Goal: Information Seeking & Learning: Learn about a topic

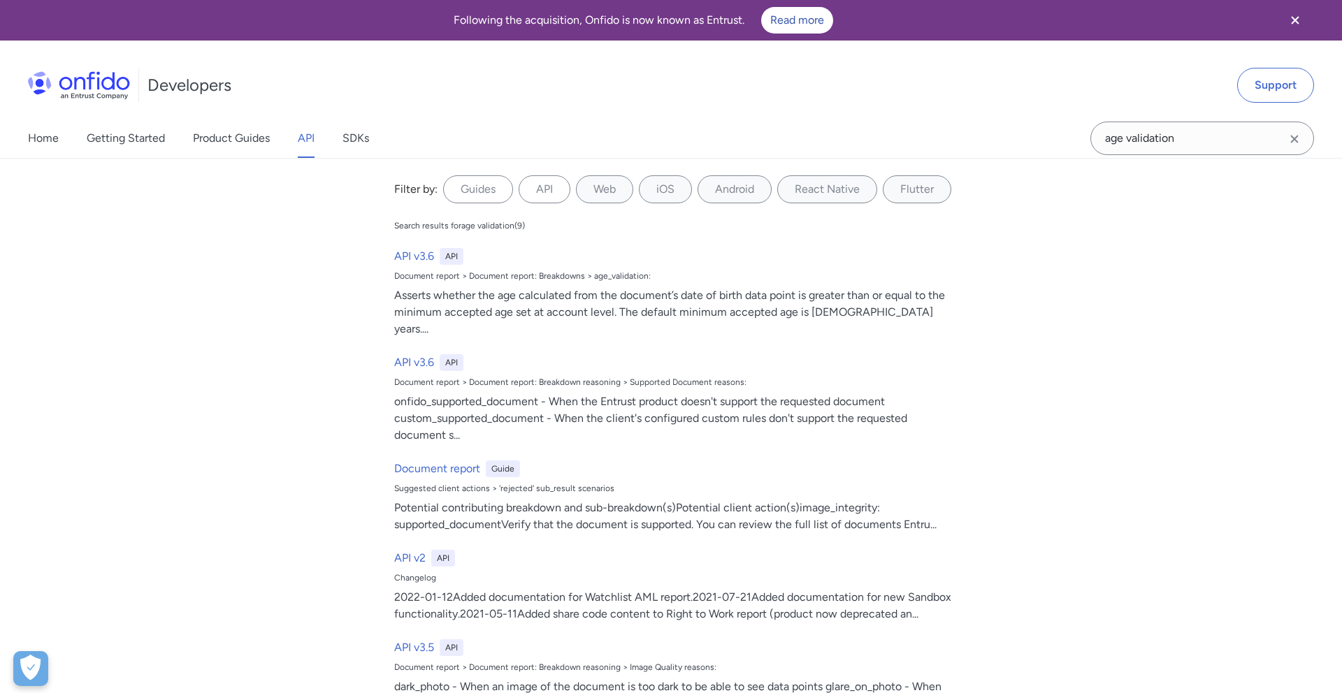
select select "http"
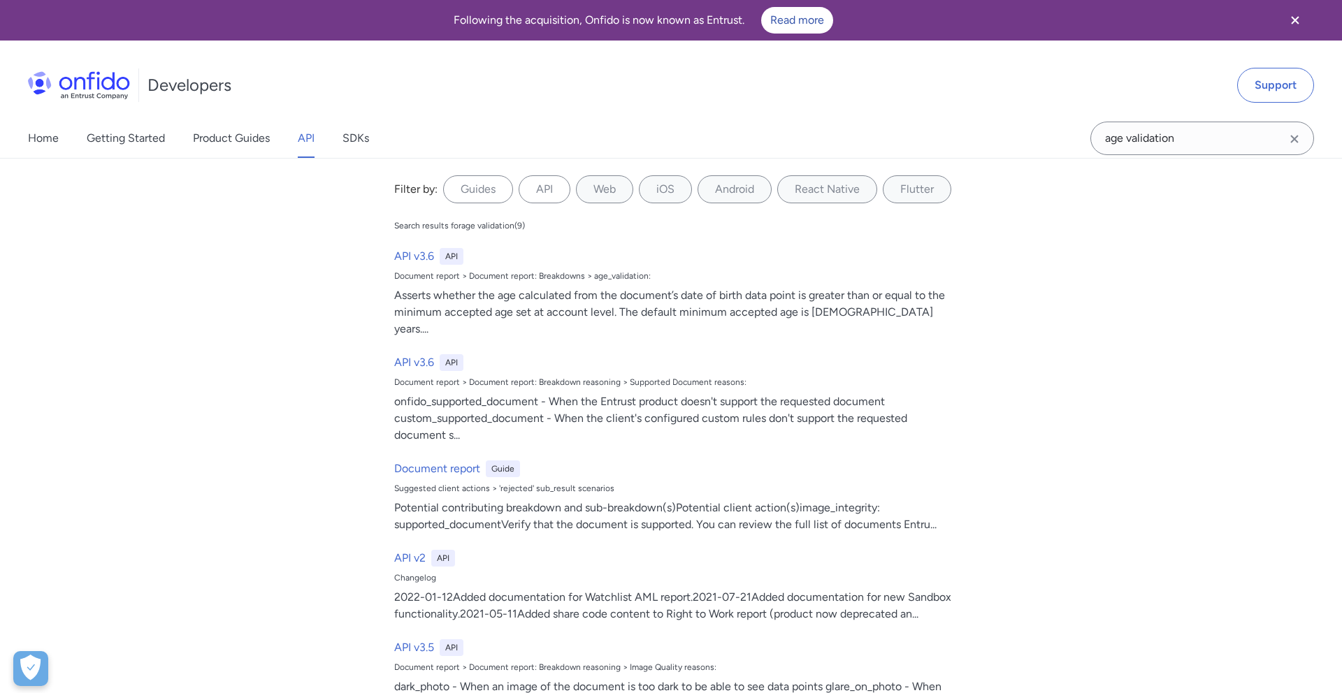
select select "http"
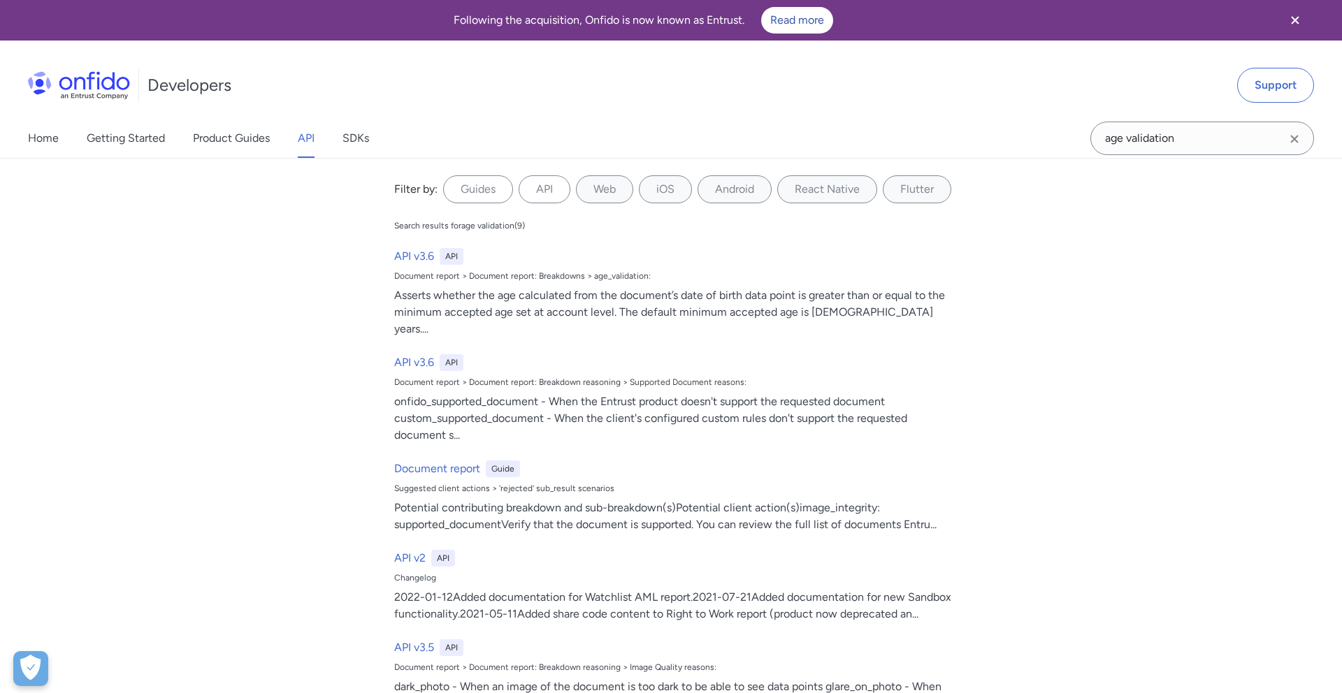
select select "http"
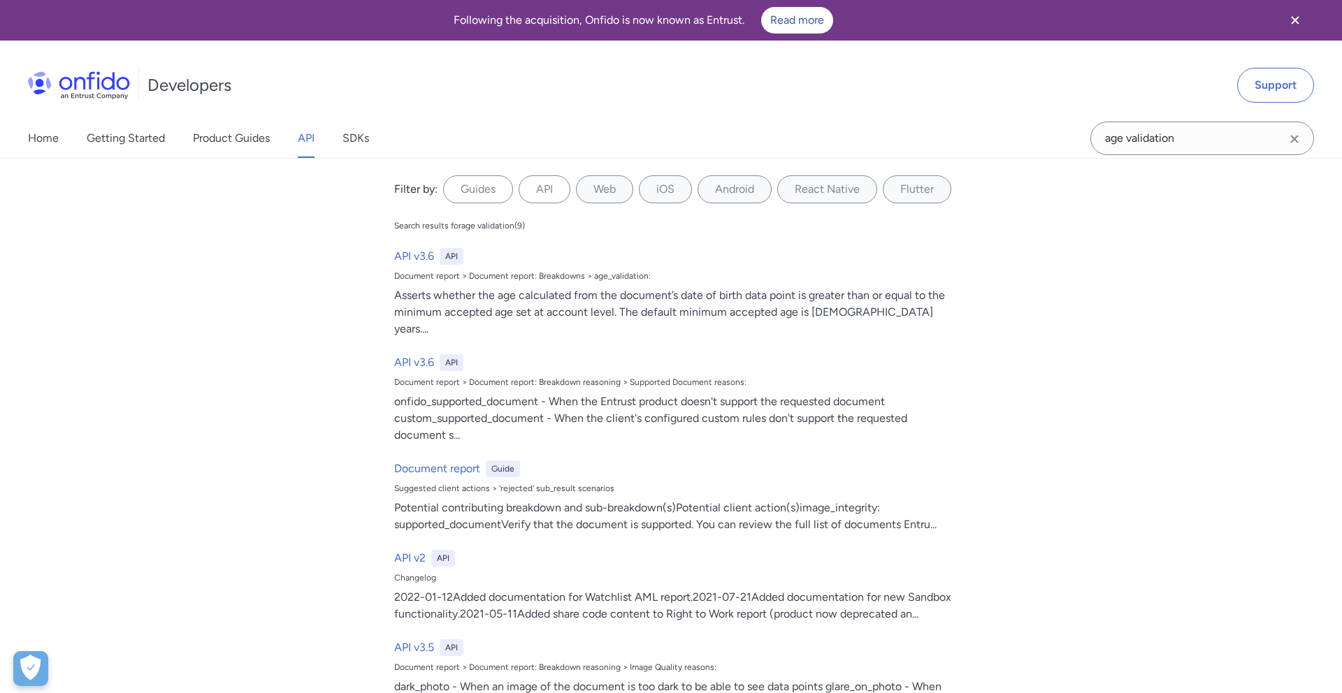
select select "http"
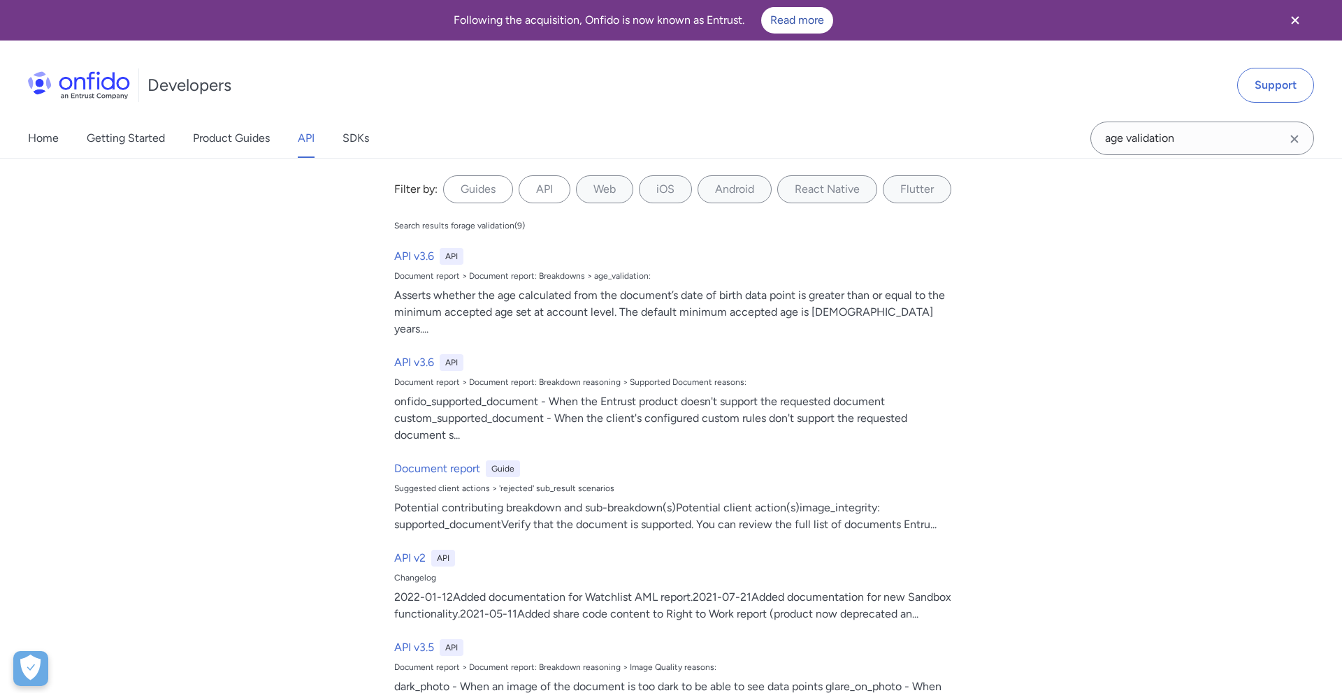
select select "http"
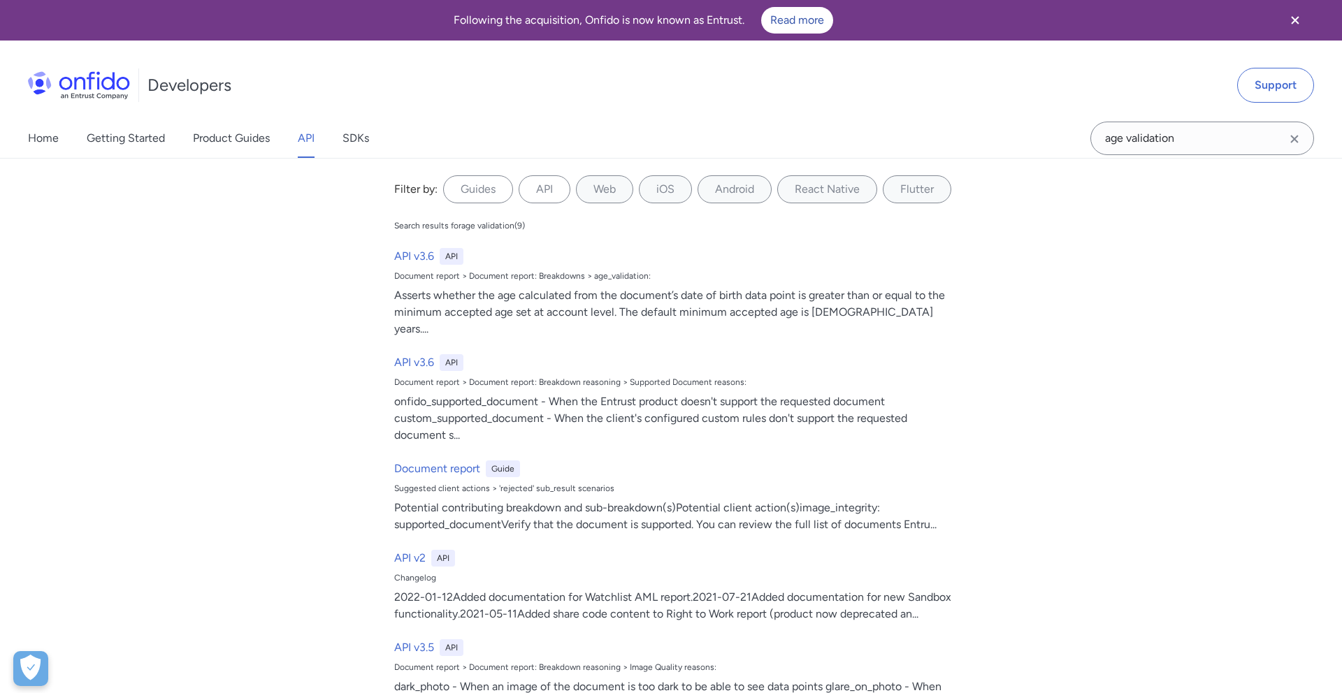
select select "http"
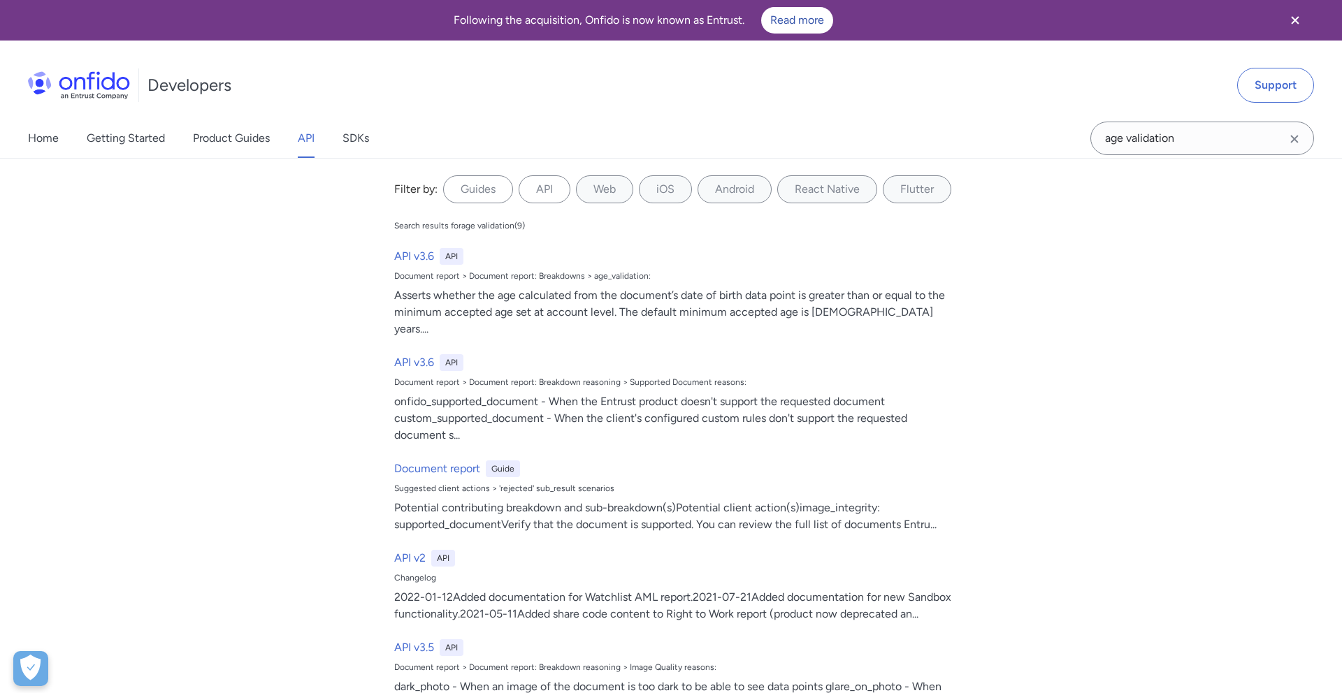
select select "http"
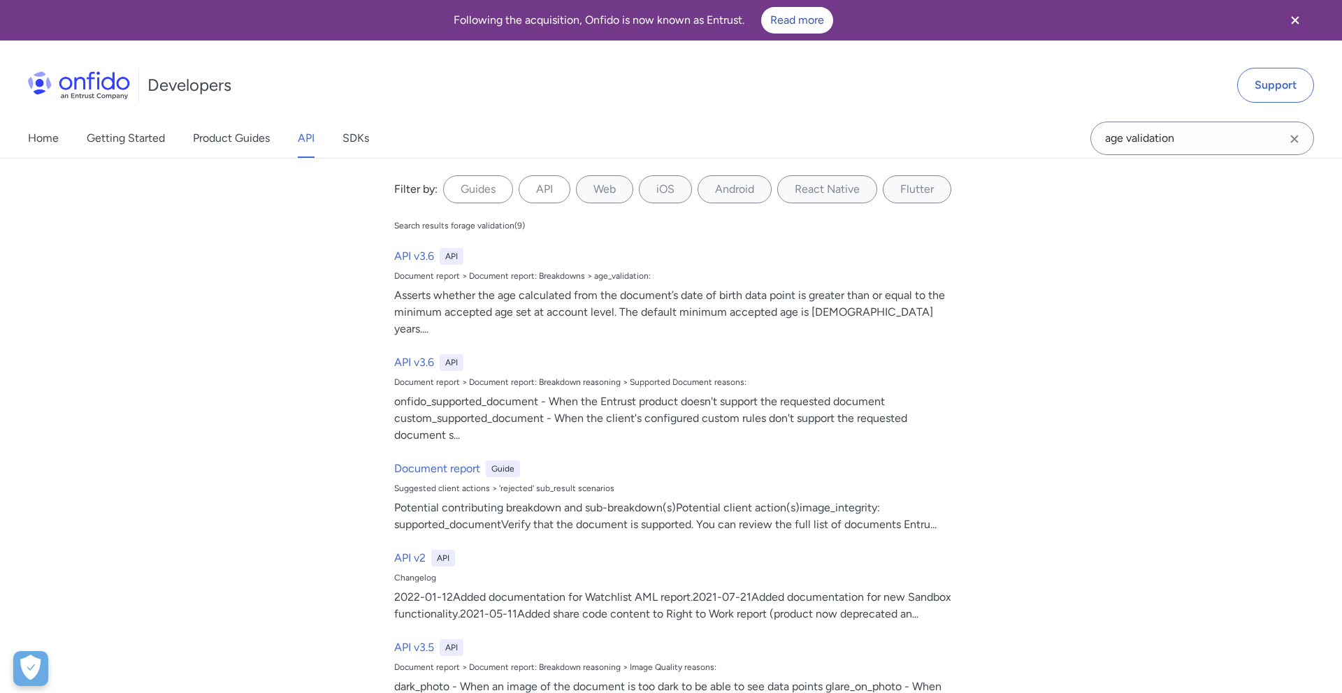
select select "http"
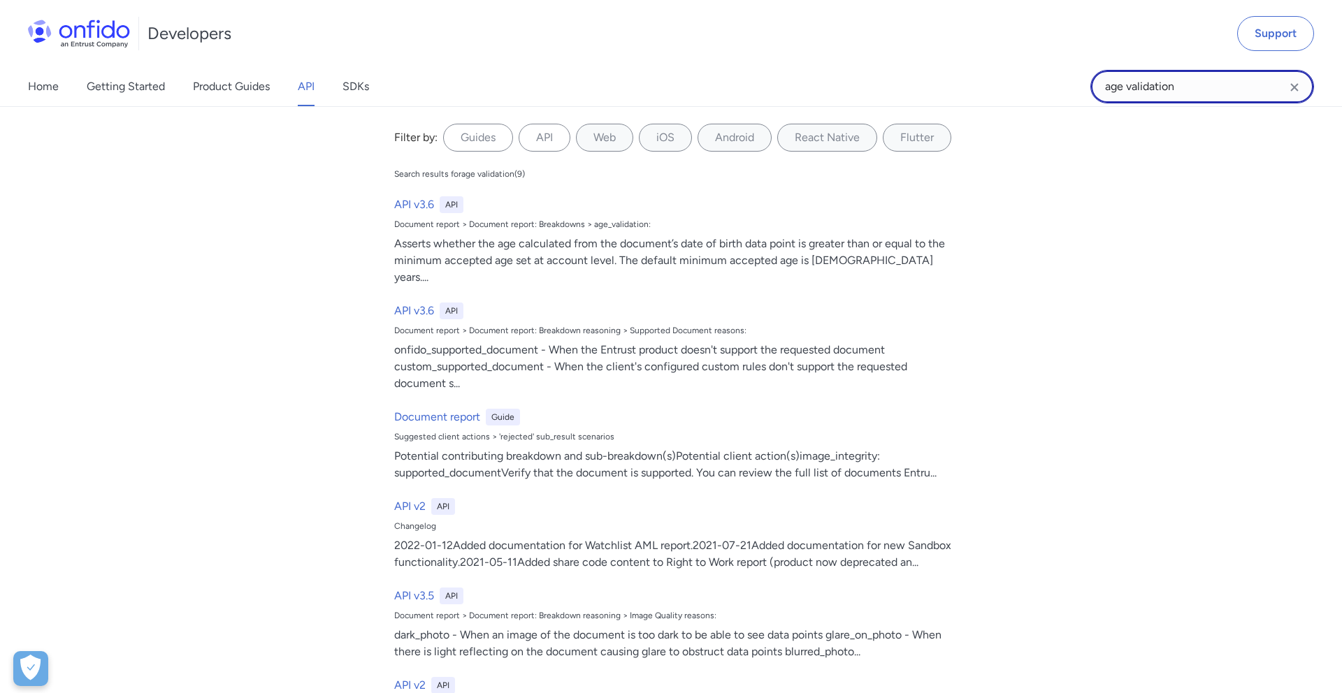
click at [1205, 90] on input "age validation" at bounding box center [1202, 87] width 224 height 34
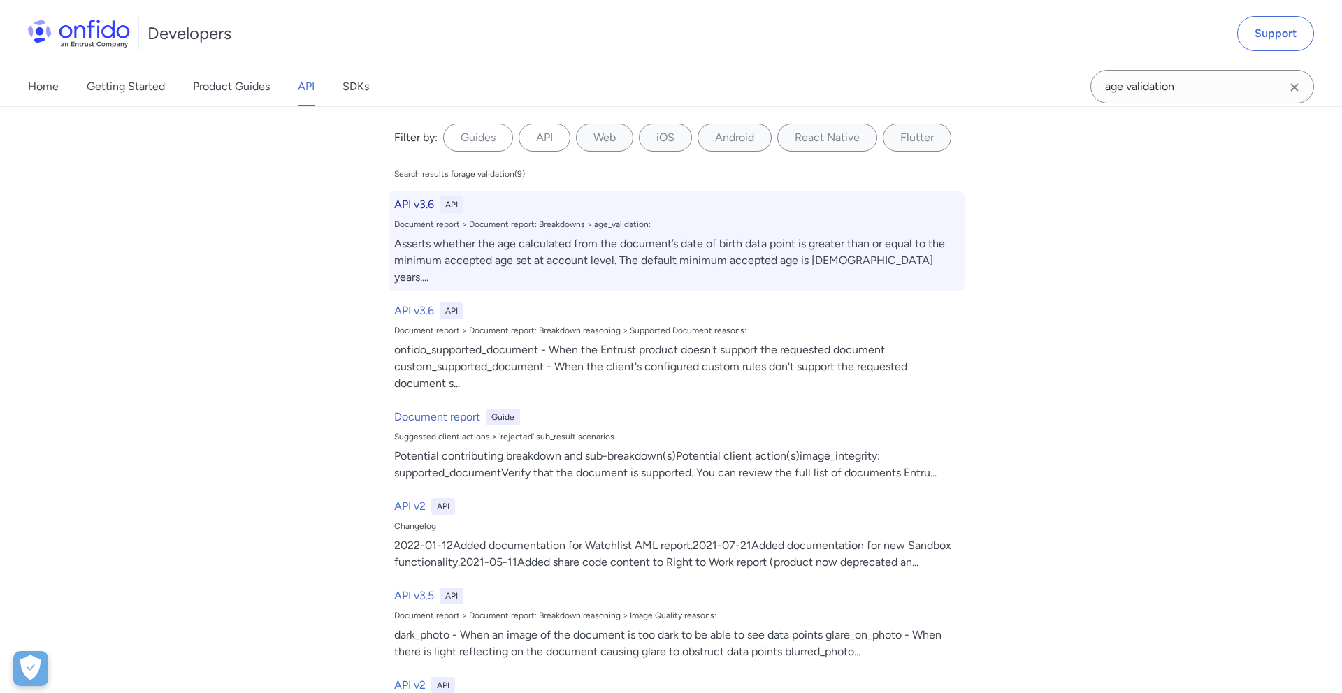
click at [406, 208] on h6 "API v3.6" at bounding box center [414, 204] width 40 height 17
click at [422, 207] on h6 "API v3.6" at bounding box center [414, 204] width 40 height 17
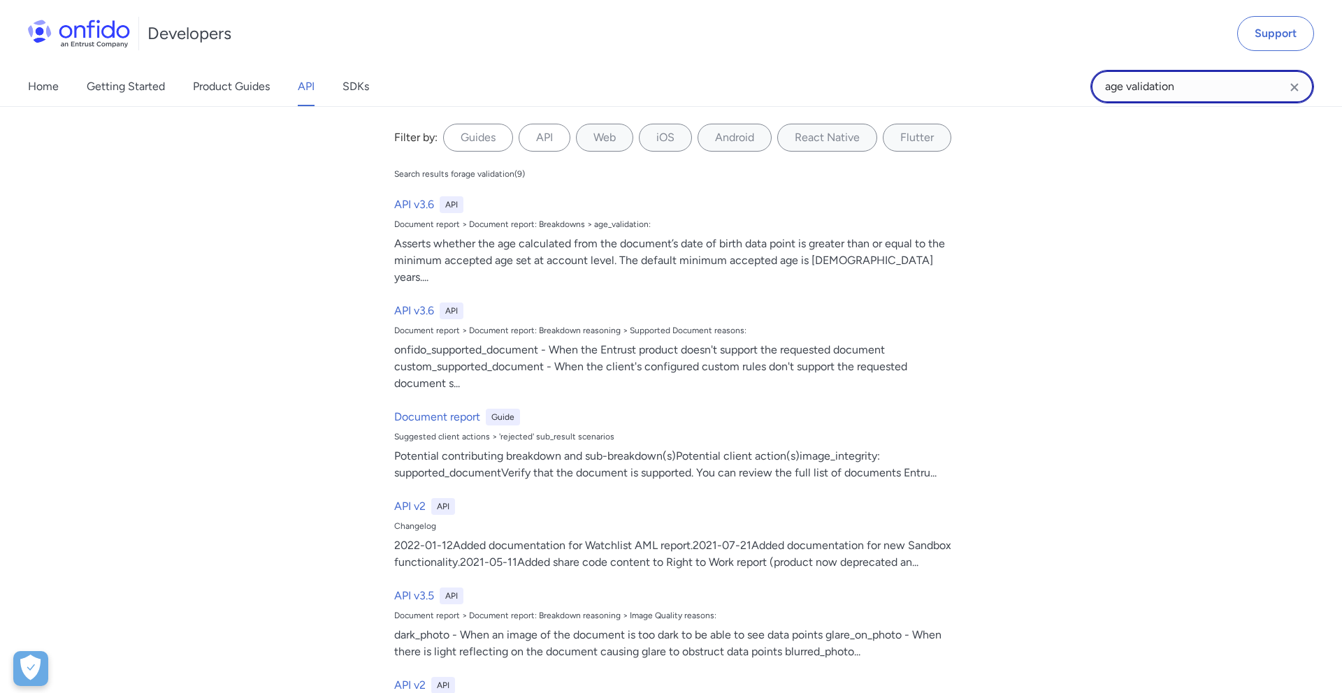
click at [1175, 80] on input "age validation" at bounding box center [1202, 87] width 224 height 34
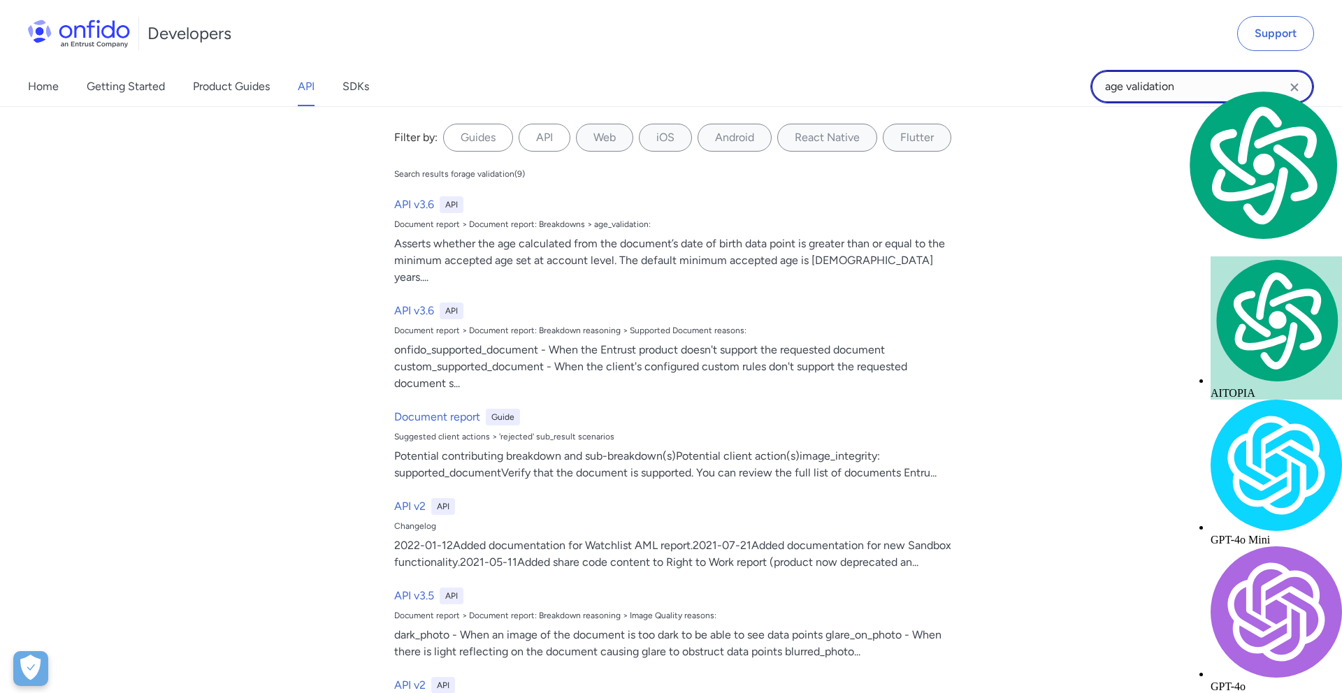
click at [1175, 80] on input "age validation" at bounding box center [1202, 87] width 224 height 34
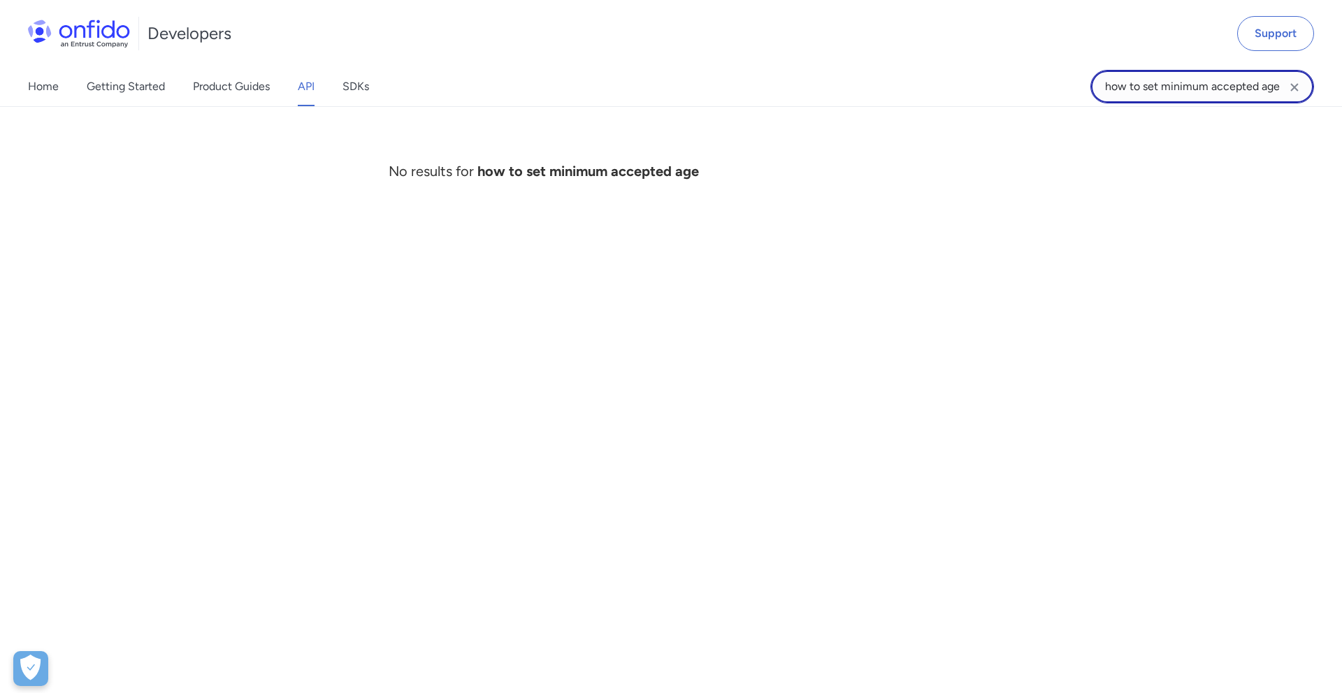
drag, startPoint x: 1162, startPoint y: 87, endPoint x: 1049, endPoint y: 78, distance: 113.5
click at [1049, 78] on div "Home Getting Started Product Guides API SDKs how to set minimum accepted age ho…" at bounding box center [671, 86] width 1342 height 39
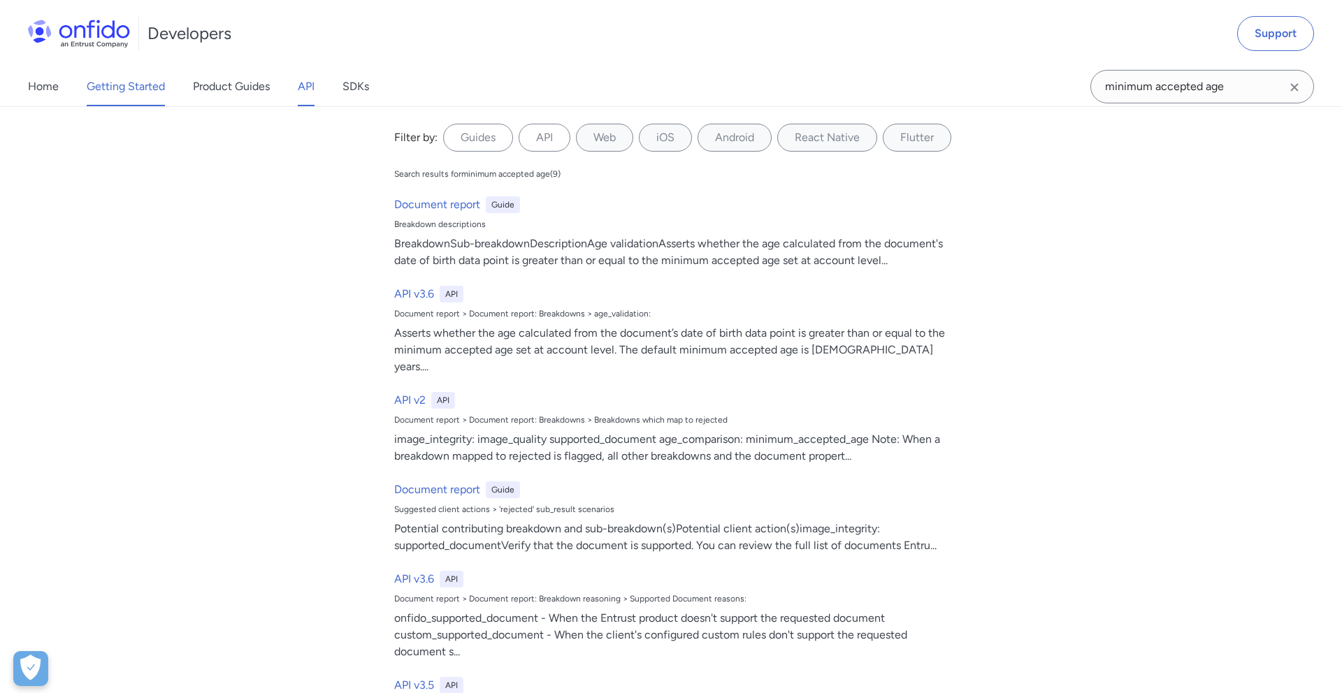
click at [136, 84] on link "Getting Started" at bounding box center [126, 86] width 78 height 39
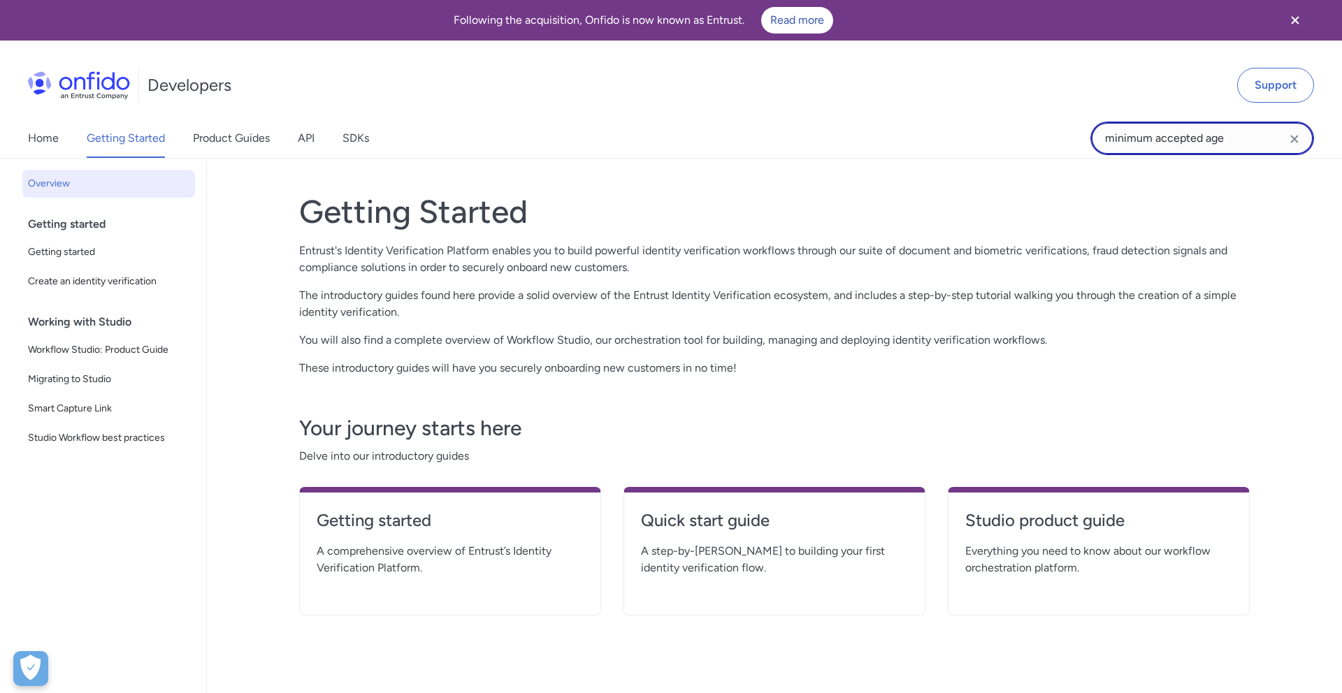
click at [1214, 141] on input "minimum accepted age" at bounding box center [1202, 139] width 224 height 34
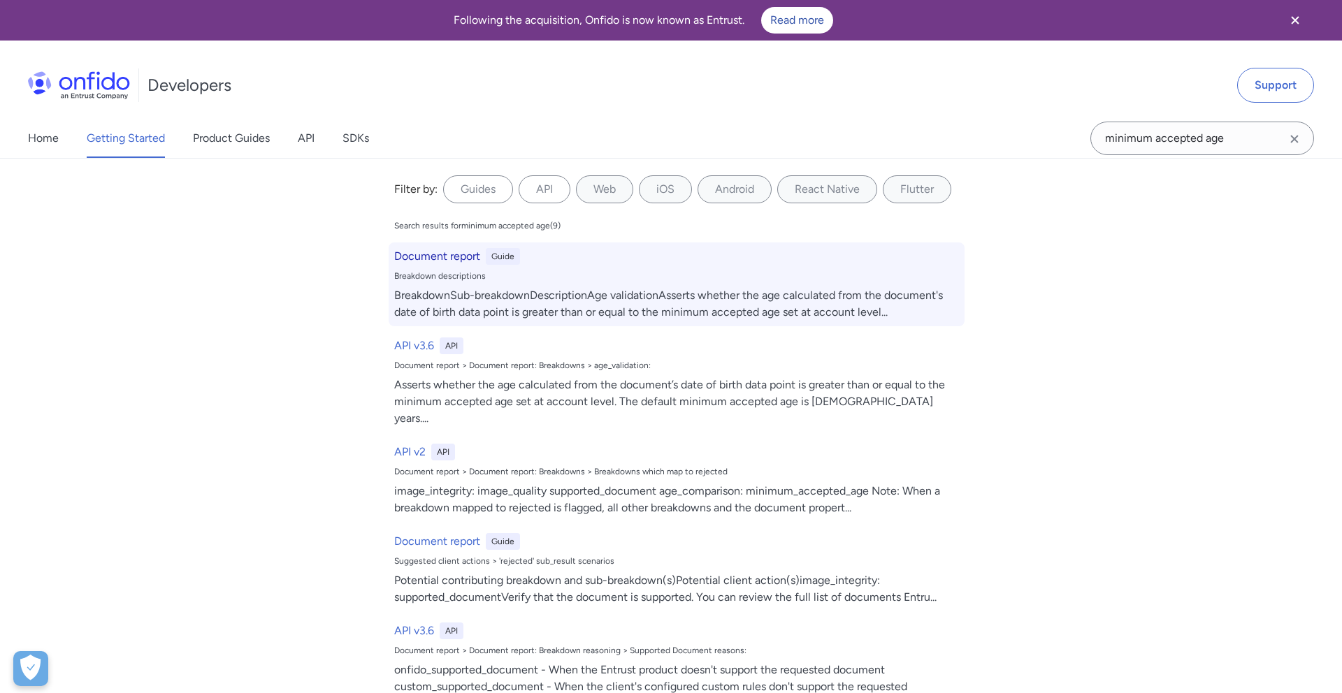
click at [435, 251] on h6 "Document report" at bounding box center [437, 256] width 86 height 17
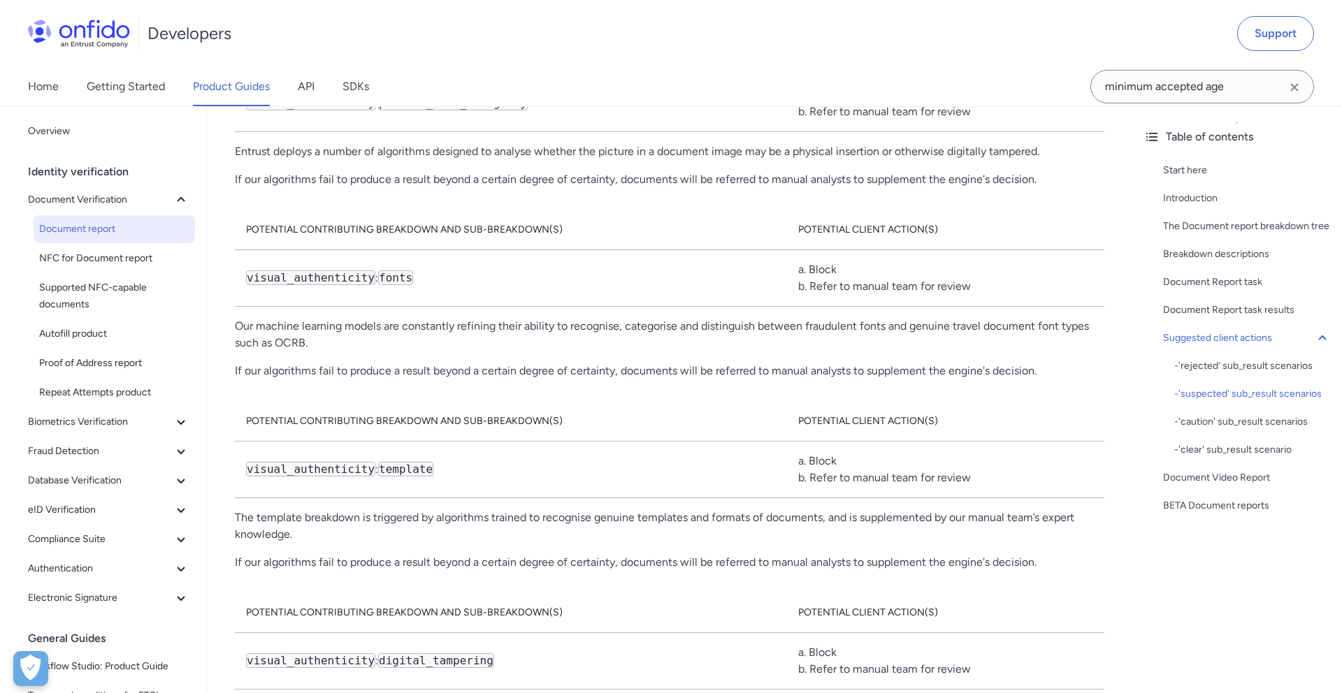
scroll to position [8765, 0]
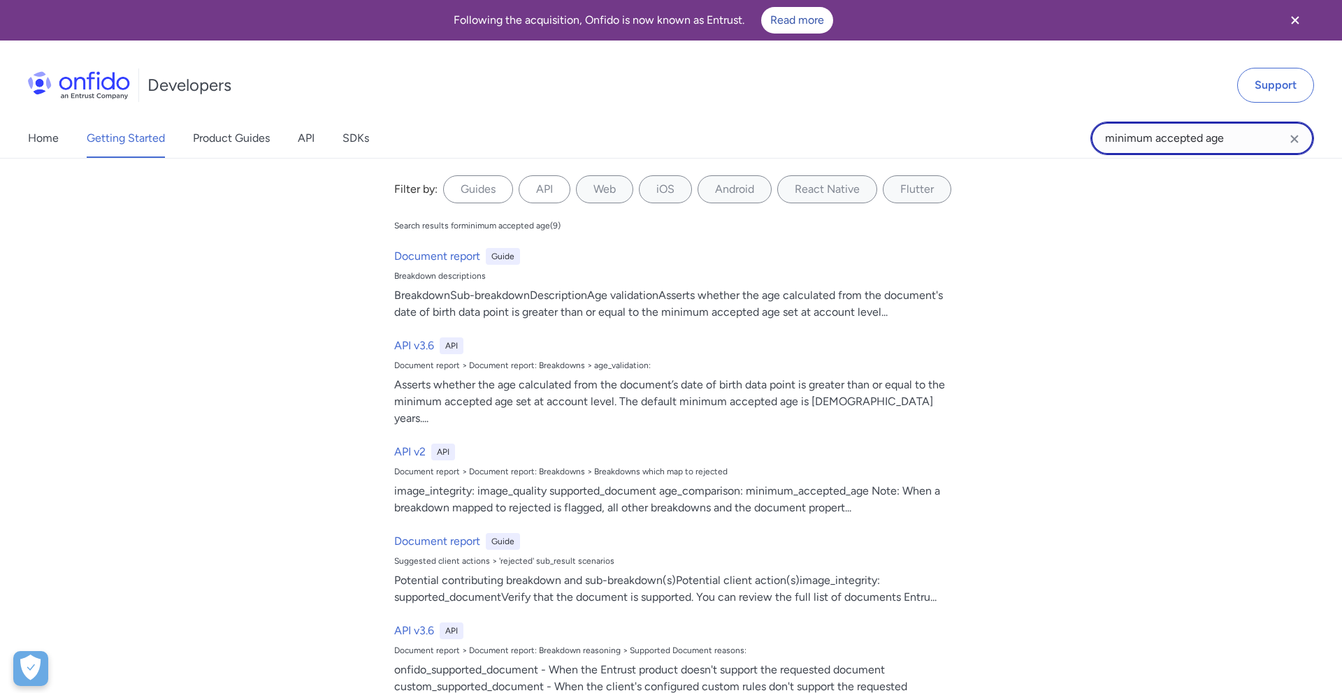
click at [1224, 142] on input "minimum accepted age" at bounding box center [1202, 139] width 224 height 34
click at [1179, 131] on input "minimum accepted age" at bounding box center [1202, 139] width 224 height 34
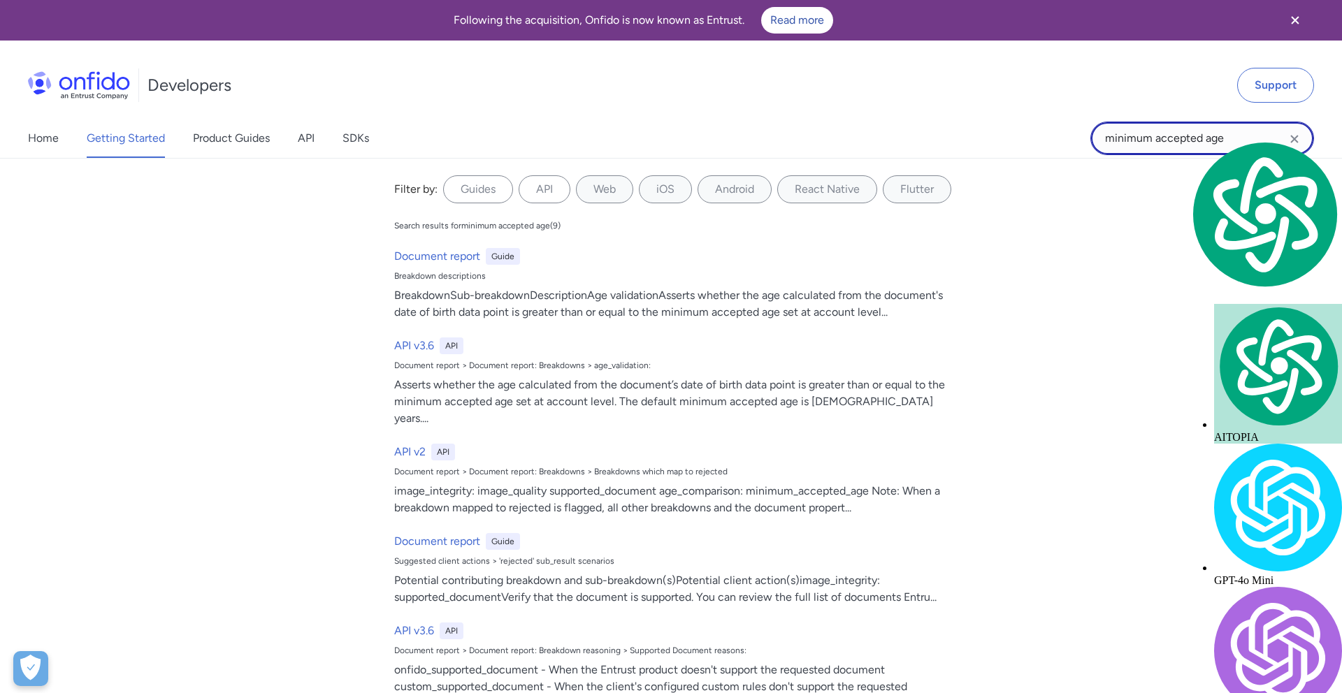
click at [1179, 131] on input "minimum accepted age" at bounding box center [1202, 139] width 224 height 34
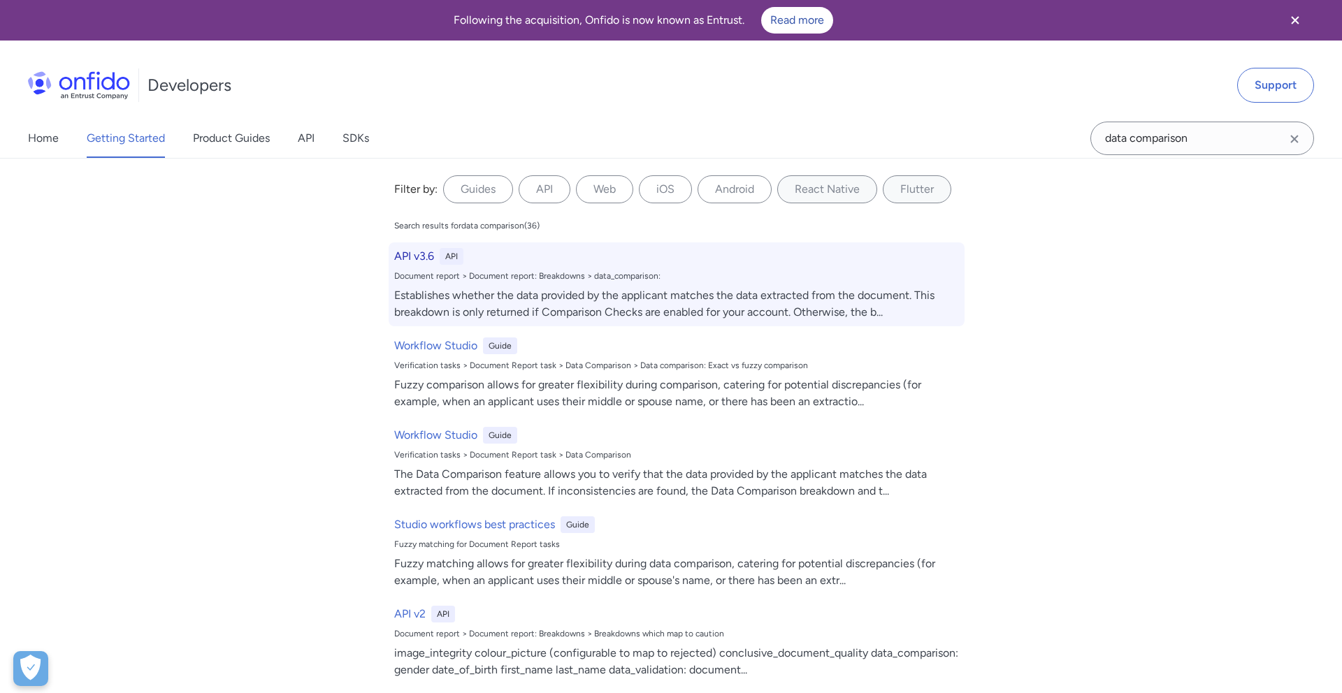
click at [414, 259] on h6 "API v3.6" at bounding box center [414, 256] width 40 height 17
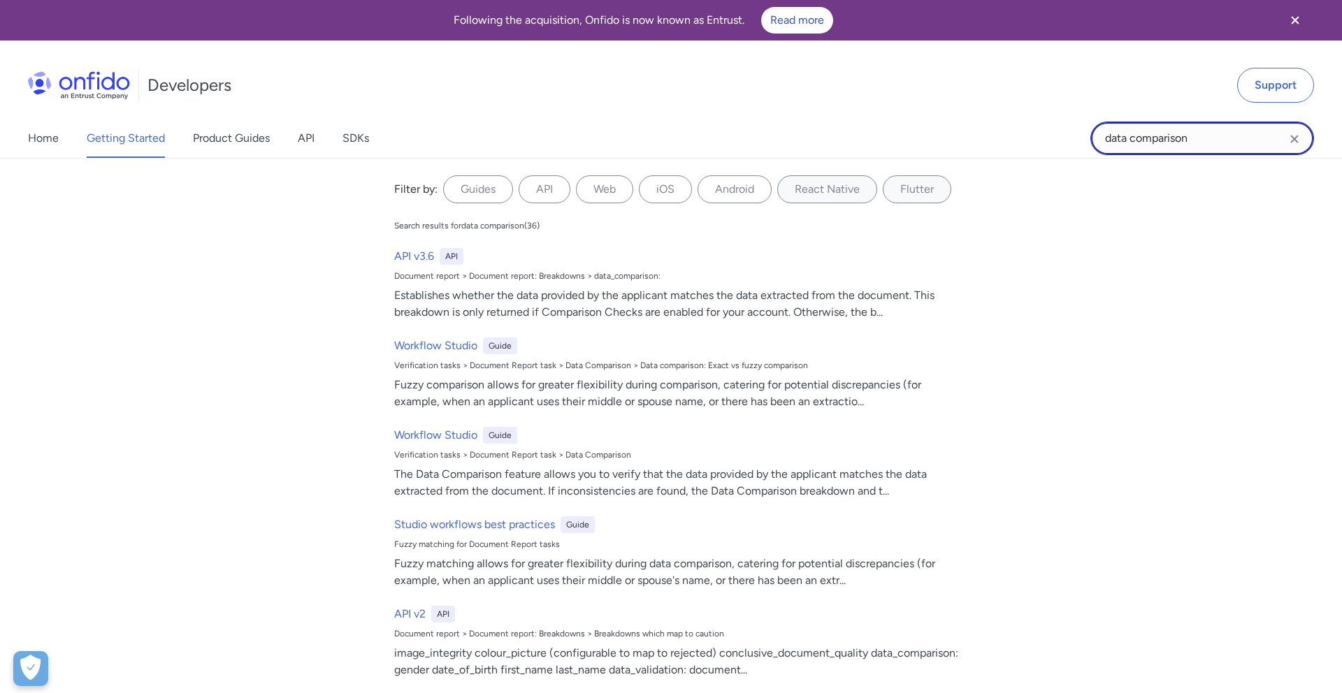
click at [1163, 131] on input "data comparison" at bounding box center [1202, 139] width 224 height 34
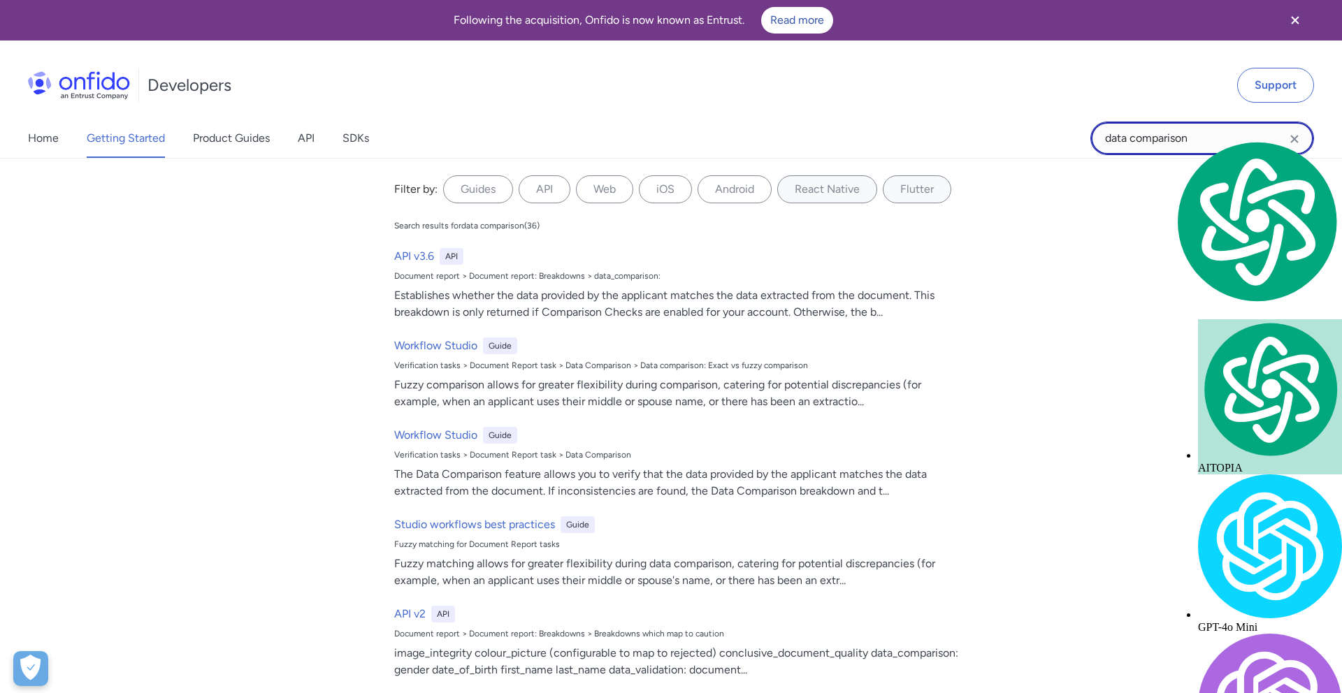
click at [1163, 131] on input "data comparison" at bounding box center [1202, 139] width 224 height 34
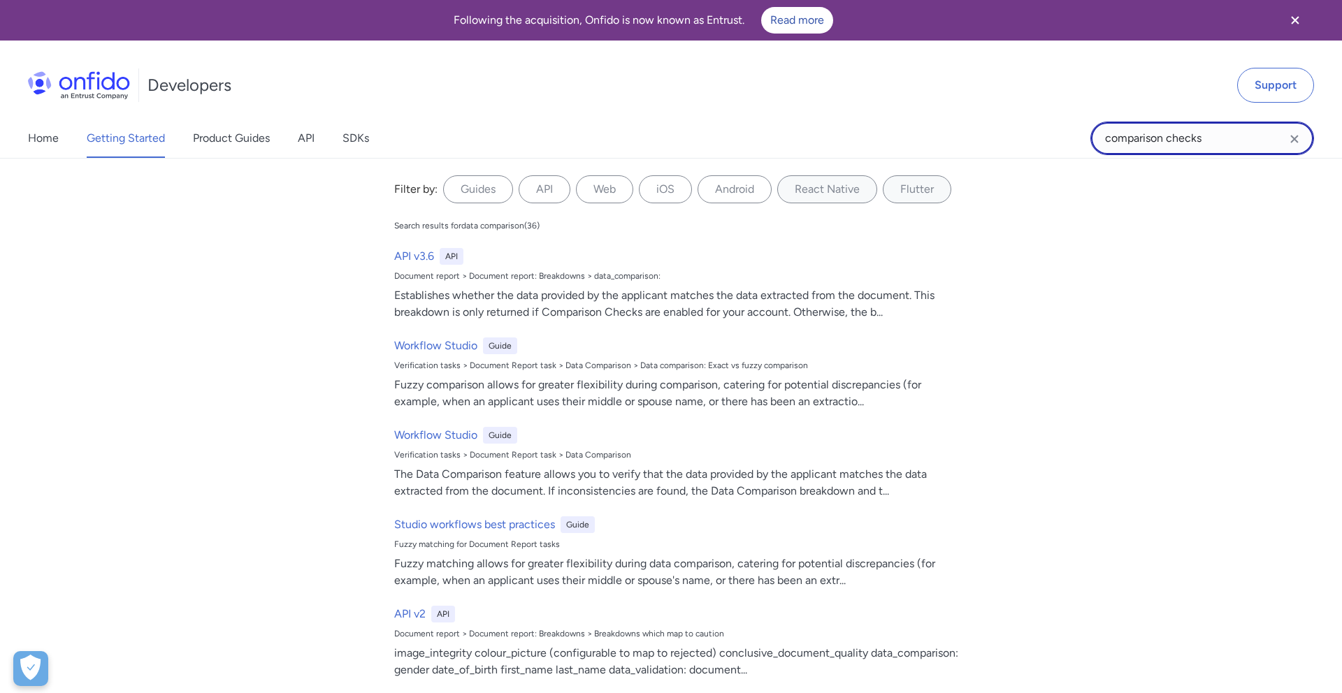
type input "comparison checks"
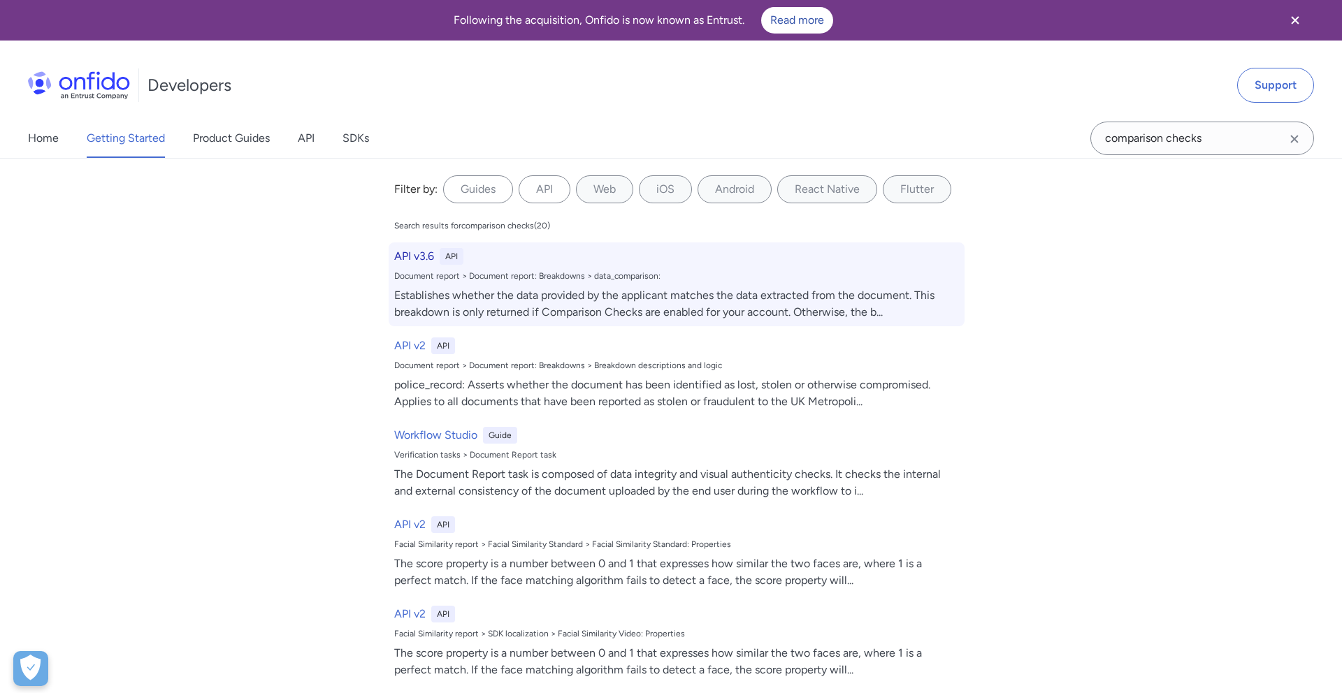
click at [411, 258] on h6 "API v3.6" at bounding box center [414, 256] width 40 height 17
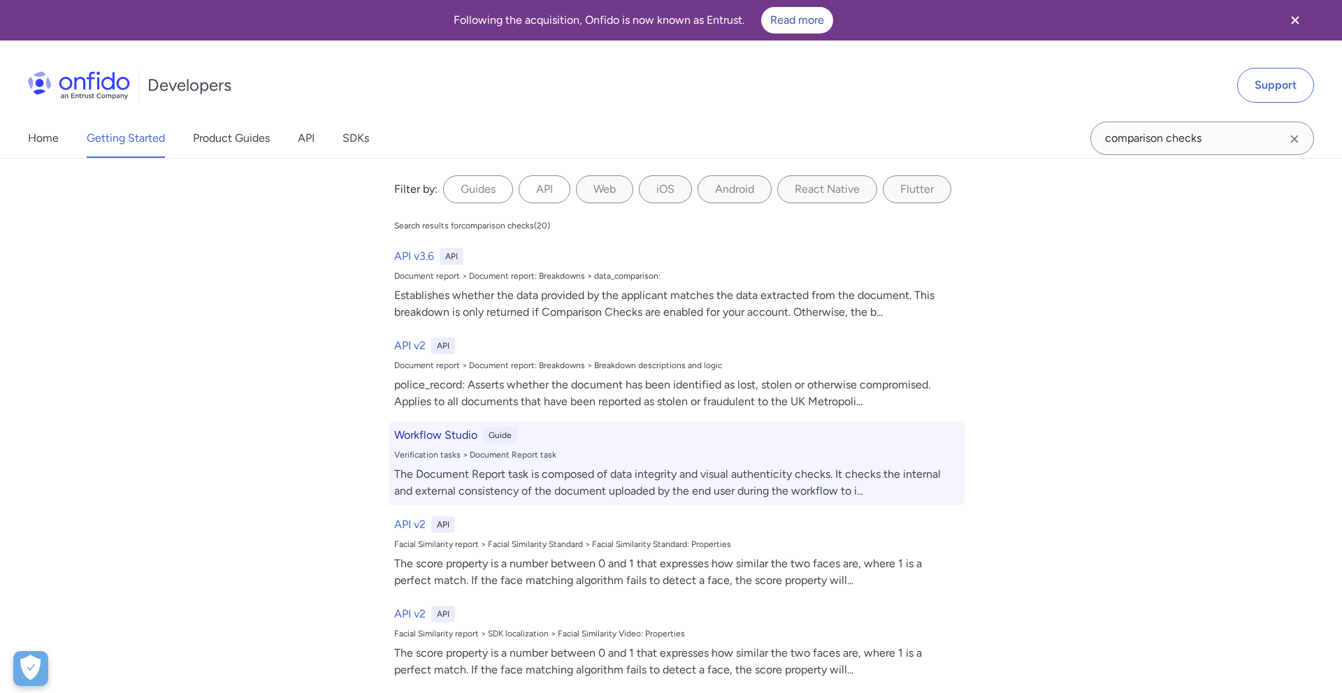
select select "http"
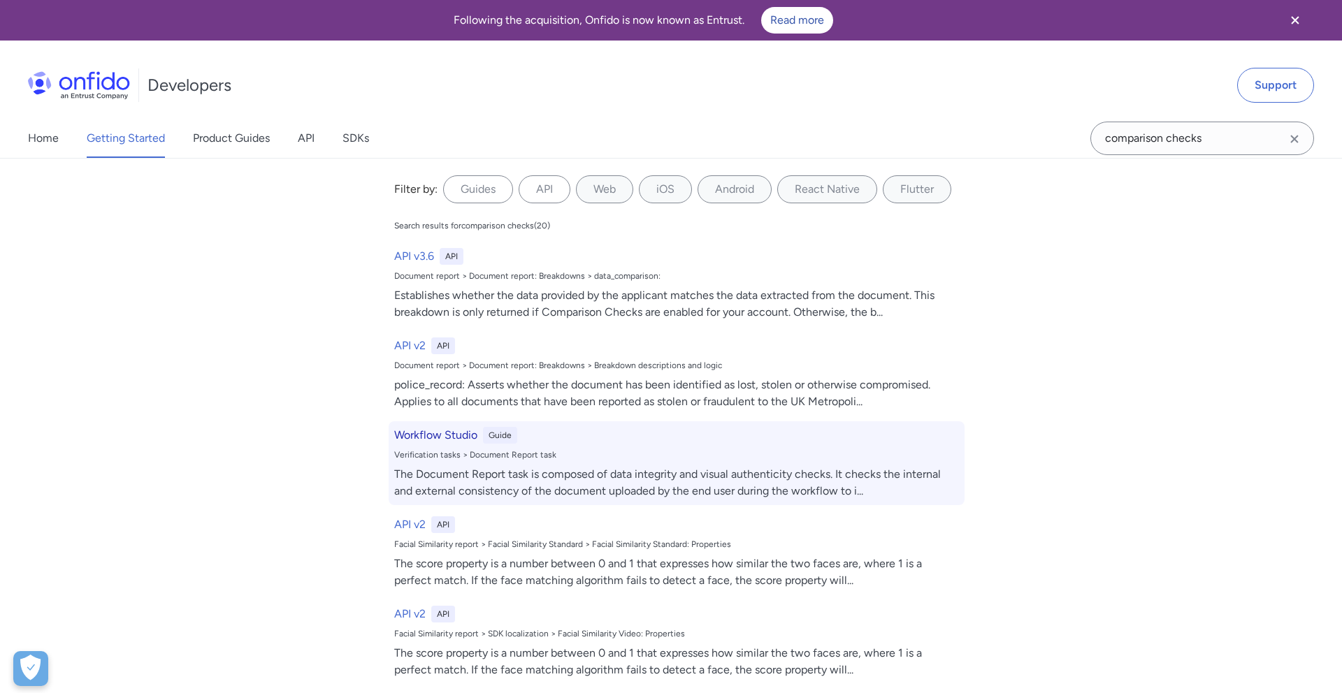
select select "http"
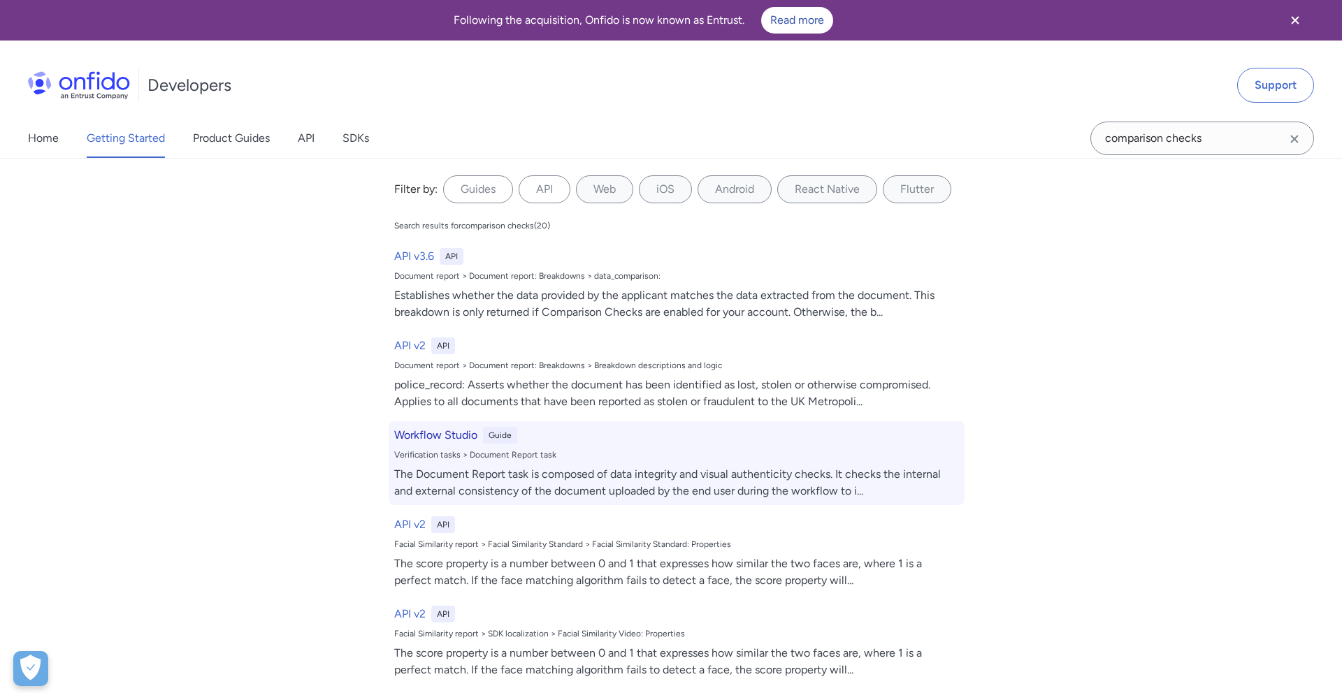
select select "http"
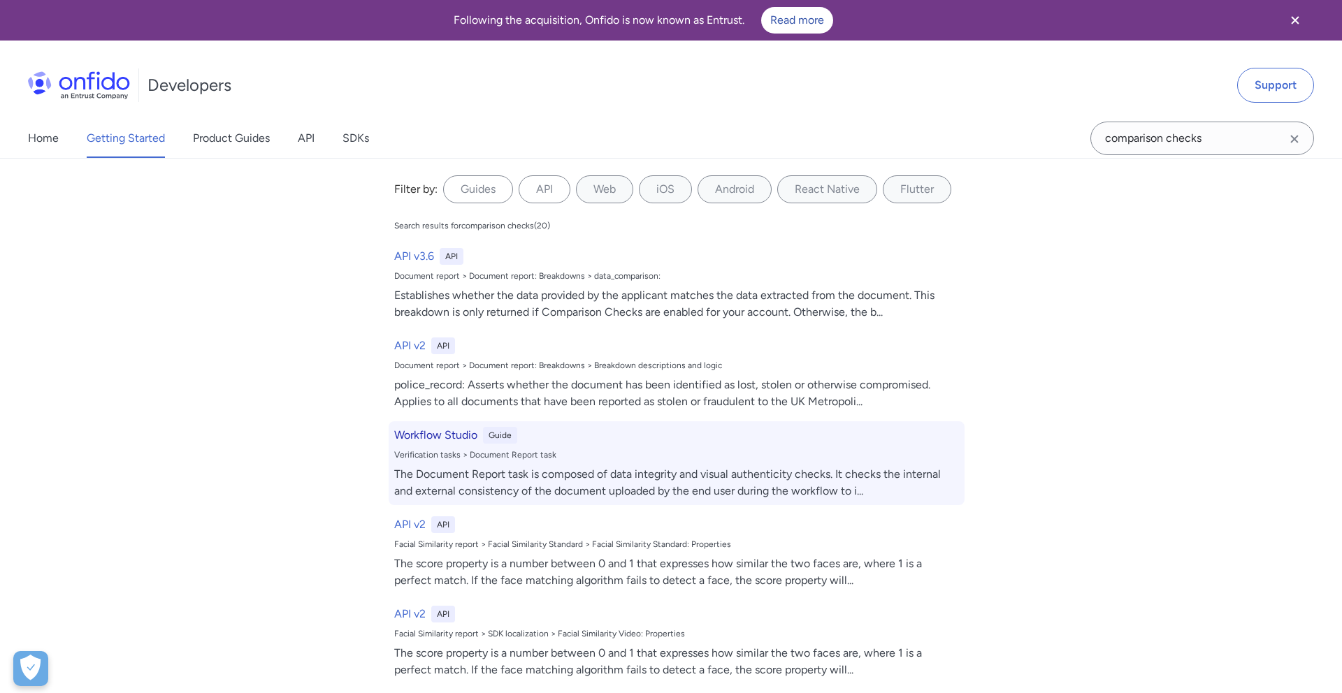
select select "http"
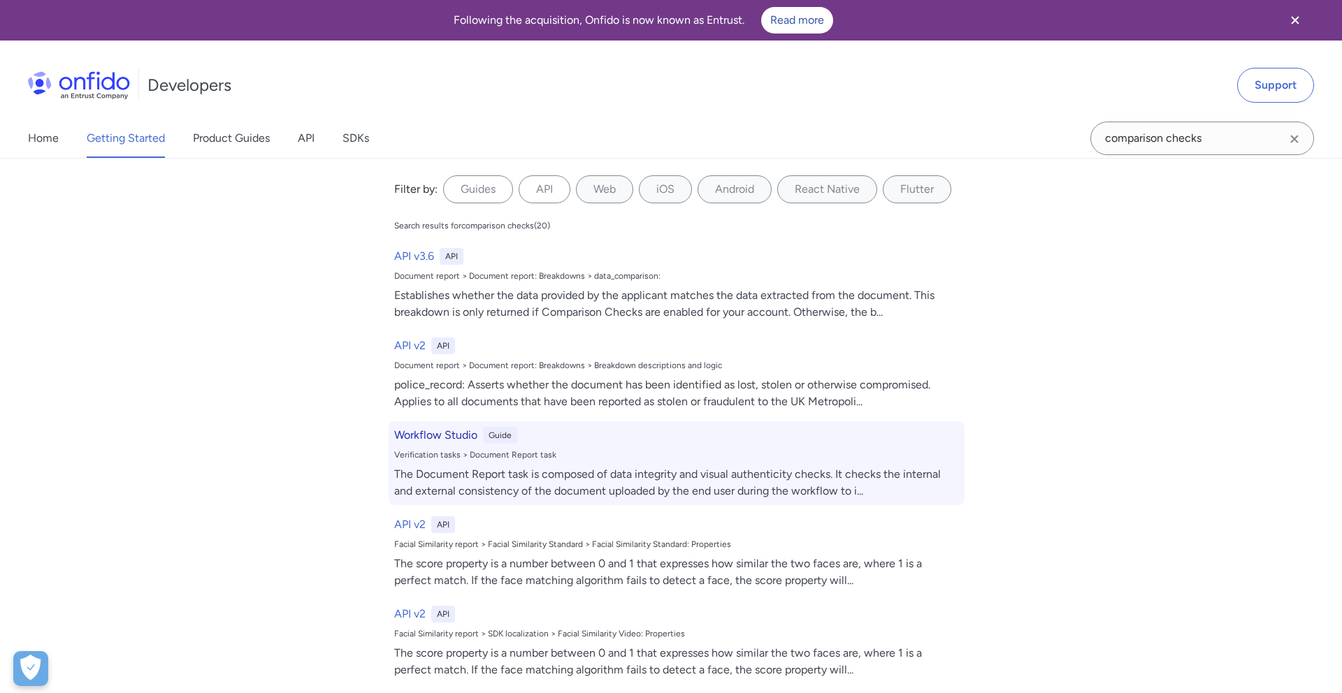
select select "http"
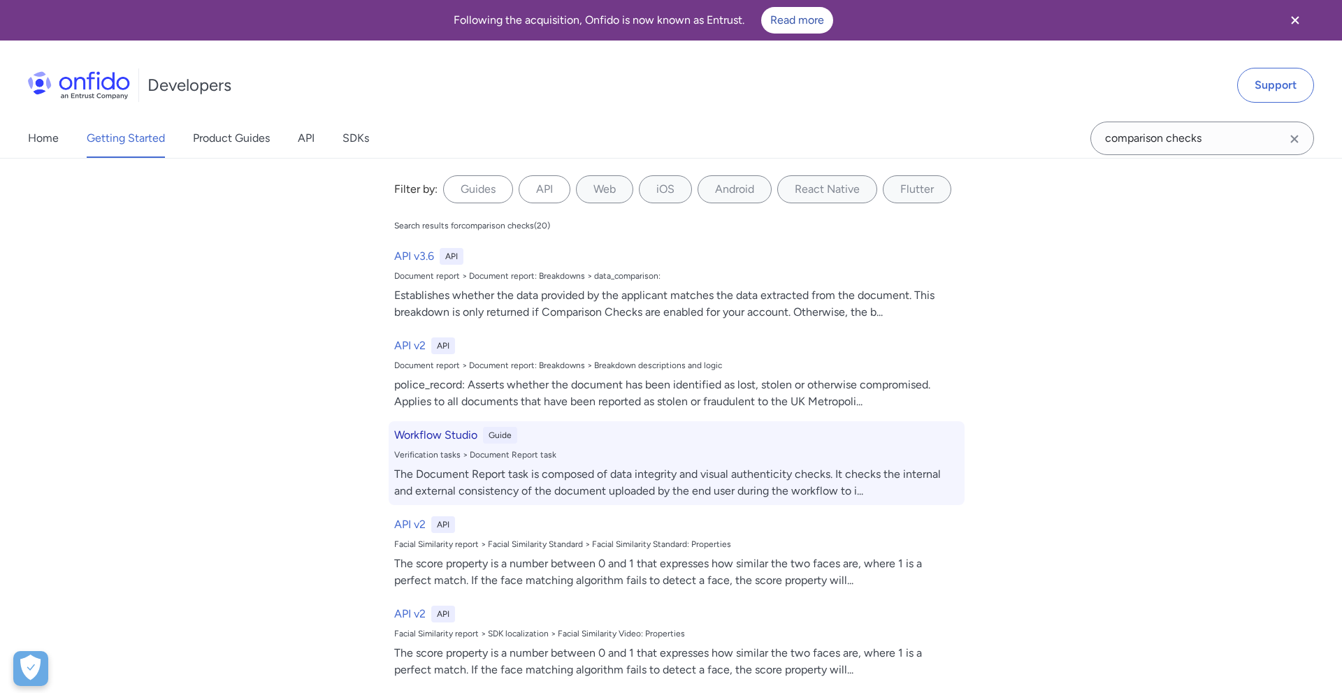
select select "http"
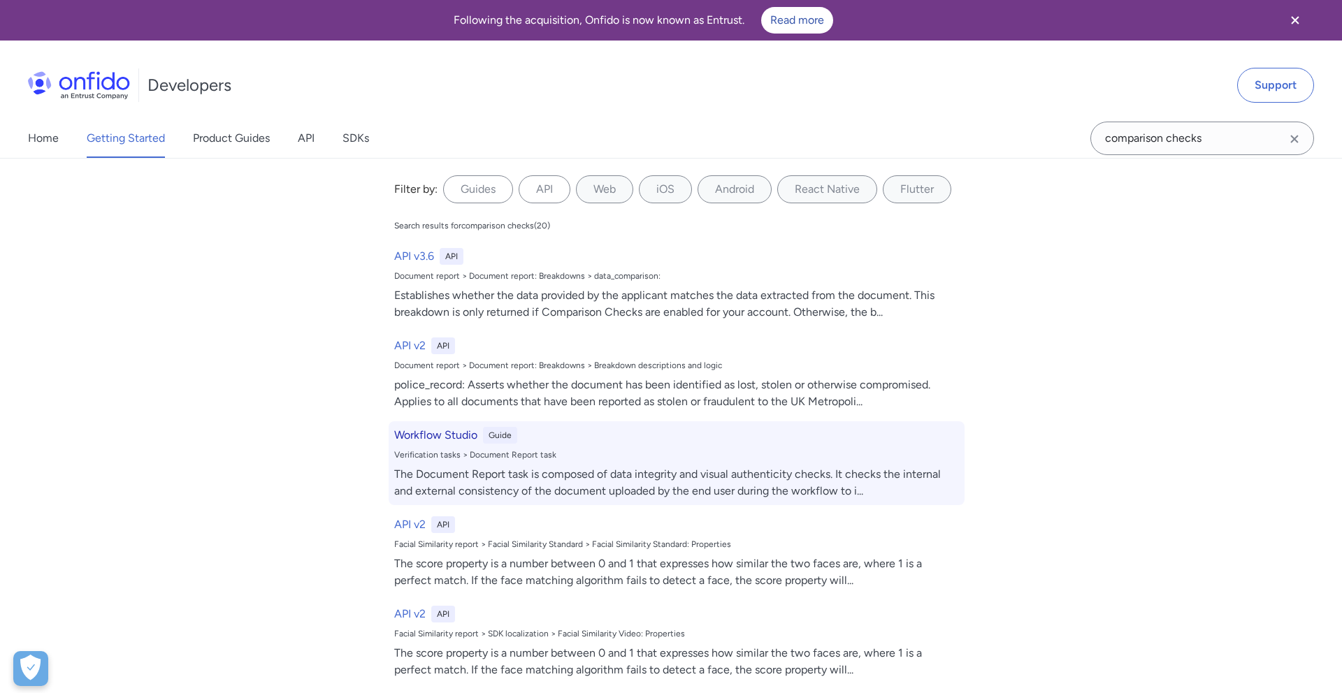
select select "http"
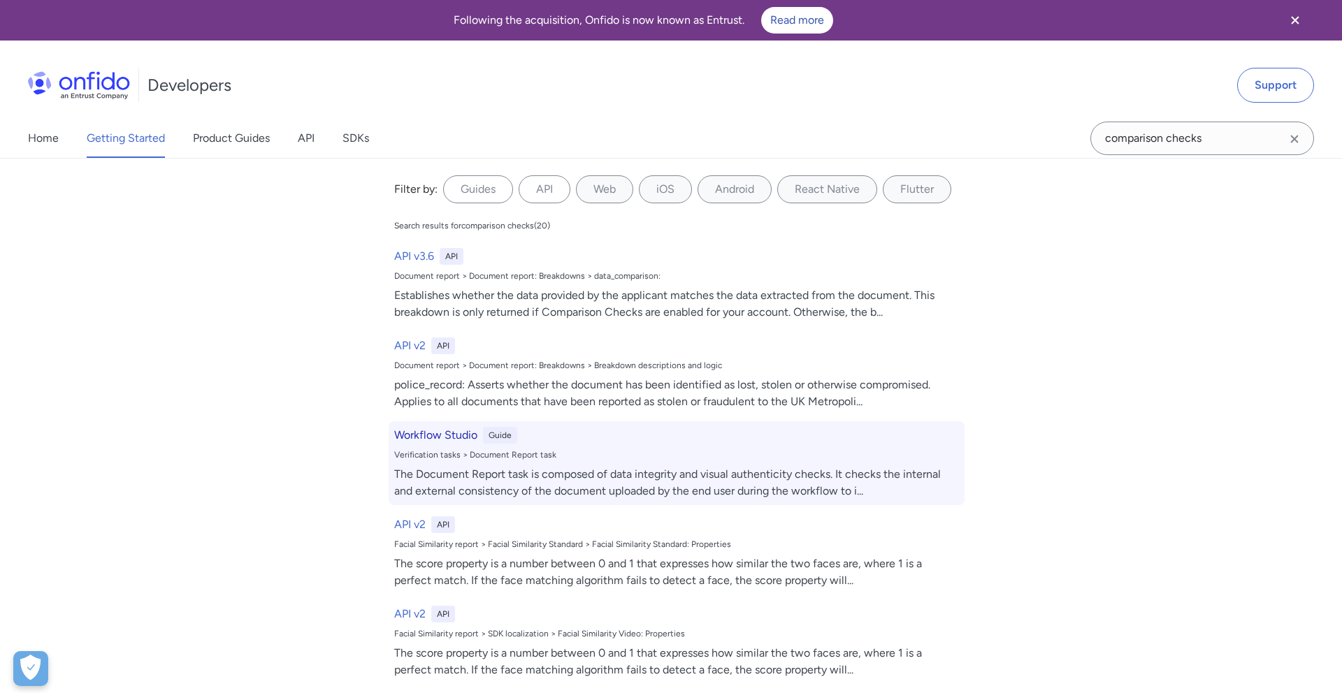
select select "http"
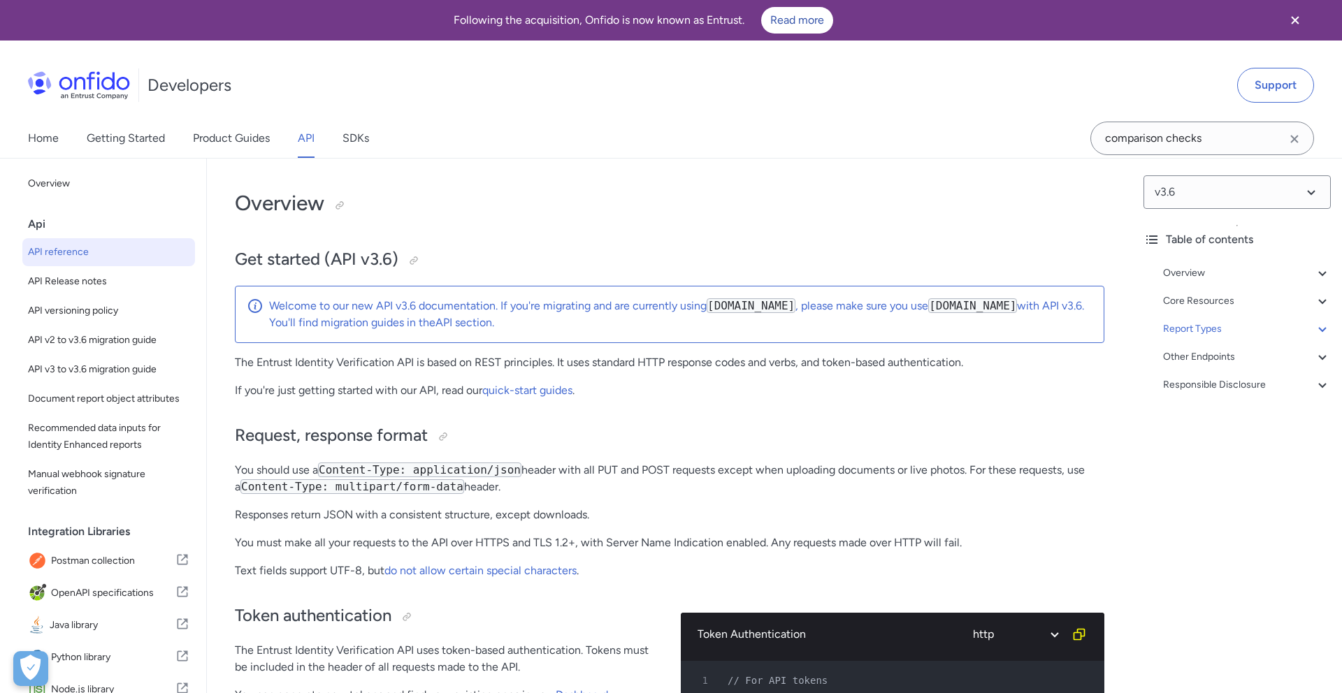
scroll to position [53228, 0]
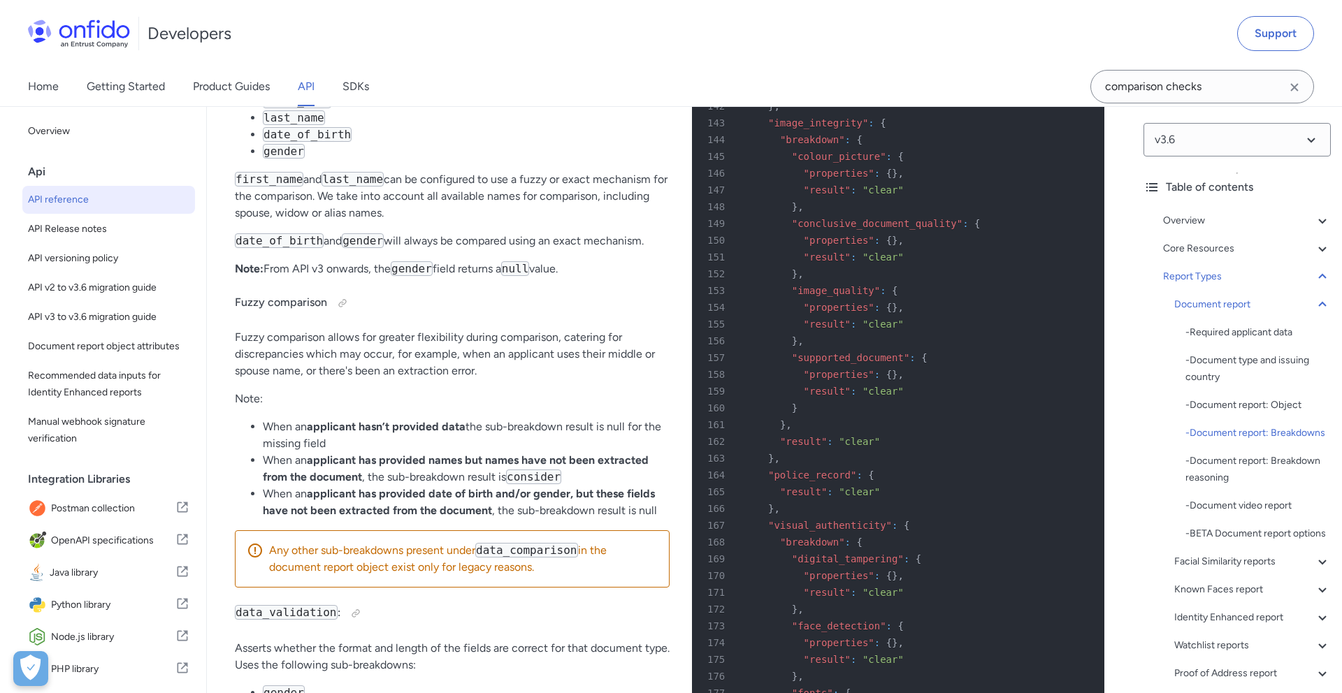
drag, startPoint x: 509, startPoint y: 213, endPoint x: 606, endPoint y: 213, distance: 97.1
type textarea "Comparison Checks"
click at [606, 54] on p "Establishes whether the data provided by the applicant matches the data extract…" at bounding box center [452, 12] width 435 height 84
